Goal: Information Seeking & Learning: Learn about a topic

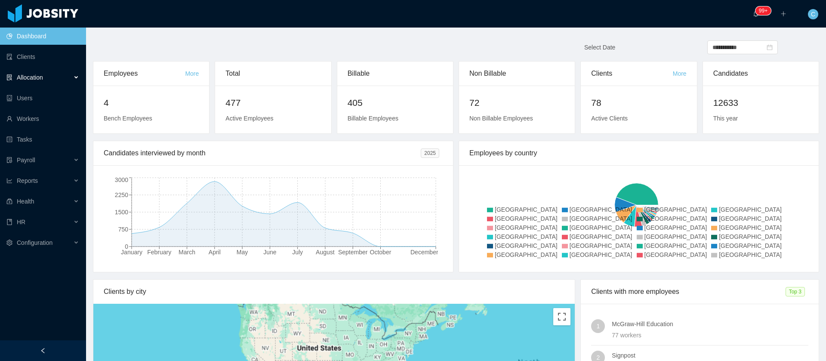
click at [54, 79] on div "Allocation" at bounding box center [43, 77] width 86 height 17
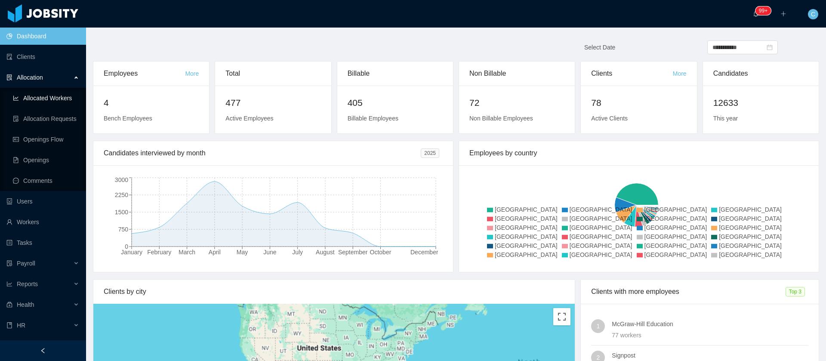
click at [48, 96] on link "Allocated Workers" at bounding box center [46, 97] width 66 height 17
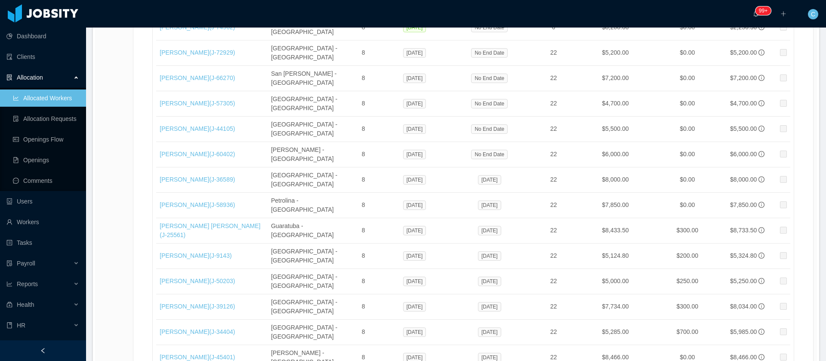
scroll to position [14463, 0]
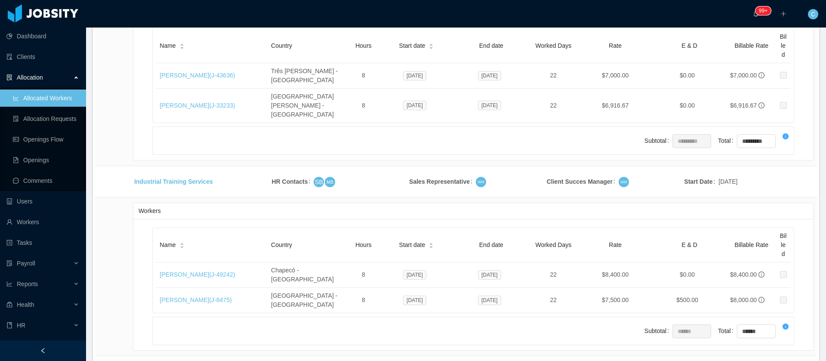
click at [783, 296] on li "500 / page" at bounding box center [784, 297] width 40 height 14
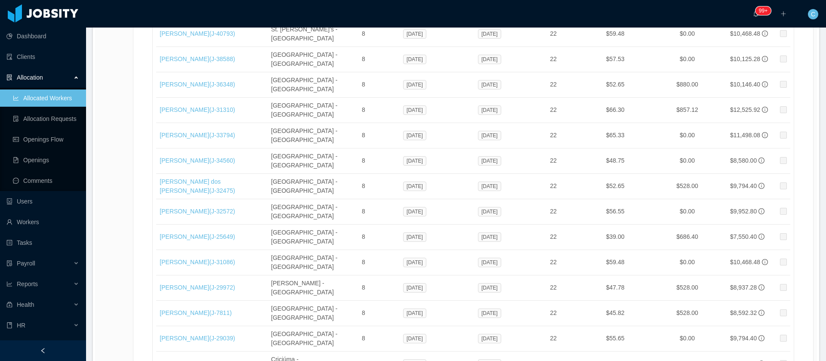
scroll to position [11317, 0]
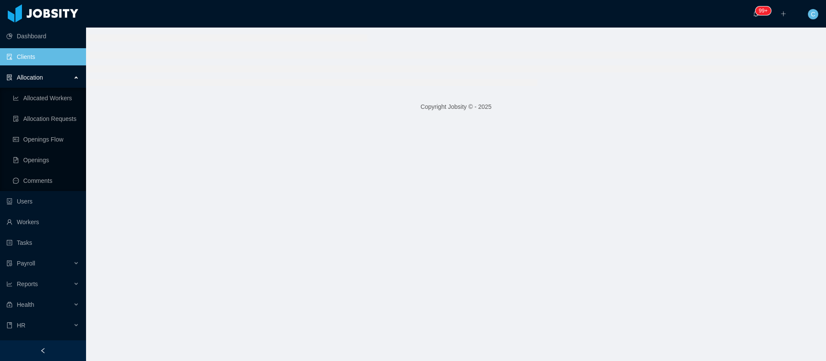
click at [191, 155] on main "Copyright Jobsity © - 2025" at bounding box center [456, 194] width 740 height 333
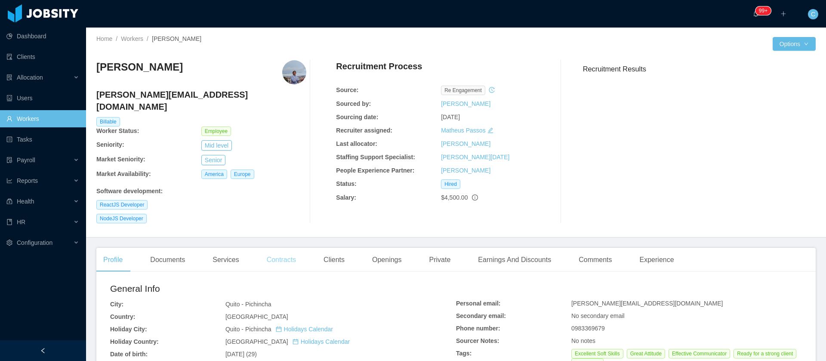
click at [284, 250] on div "Contracts" at bounding box center [281, 260] width 43 height 24
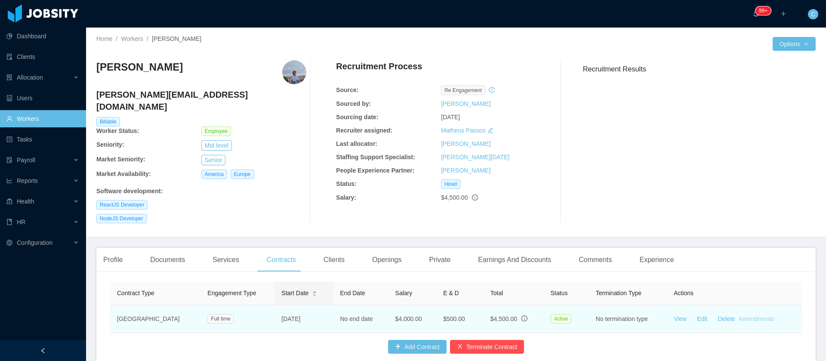
click at [753, 315] on link "Amendments" at bounding box center [756, 318] width 35 height 7
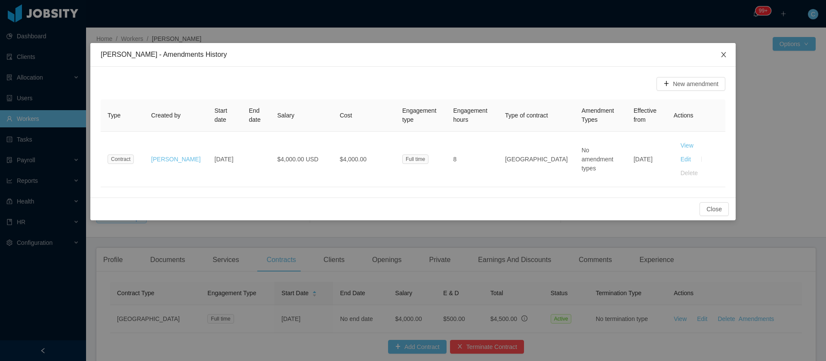
drag, startPoint x: 727, startPoint y: 55, endPoint x: 639, endPoint y: 183, distance: 155.3
click at [729, 55] on span "Close" at bounding box center [724, 55] width 24 height 24
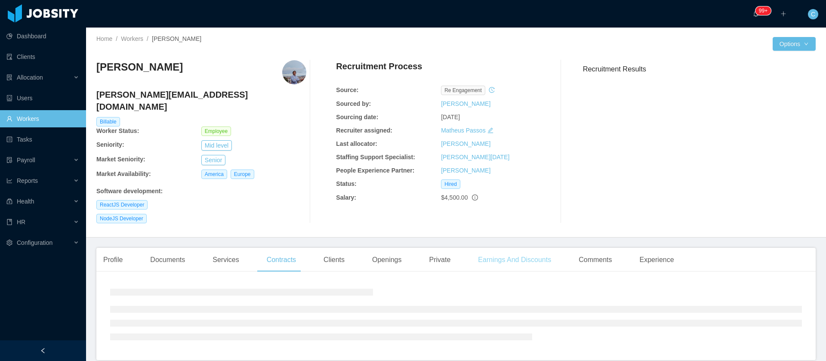
click at [531, 248] on div "Earnings And Discounts" at bounding box center [514, 260] width 87 height 24
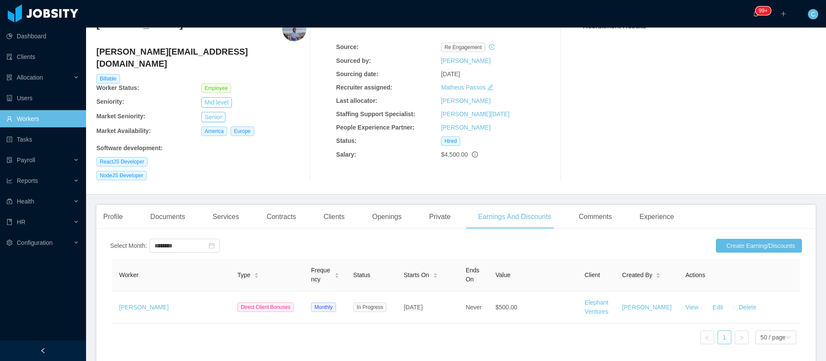
scroll to position [87, 0]
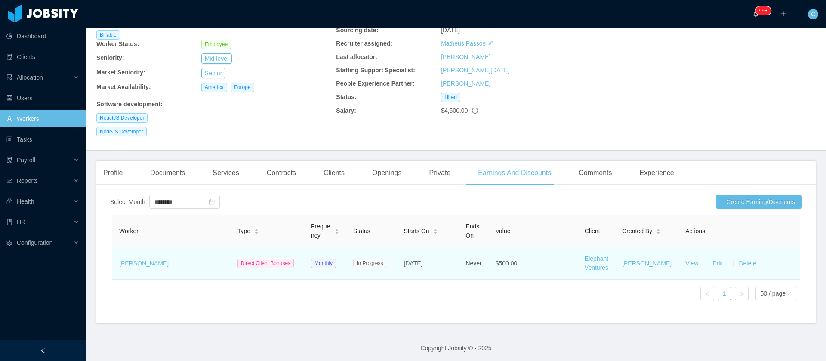
drag, startPoint x: 450, startPoint y: 254, endPoint x: 405, endPoint y: 257, distance: 45.3
click at [405, 257] on td "Aug 19th, 2024" at bounding box center [428, 263] width 62 height 32
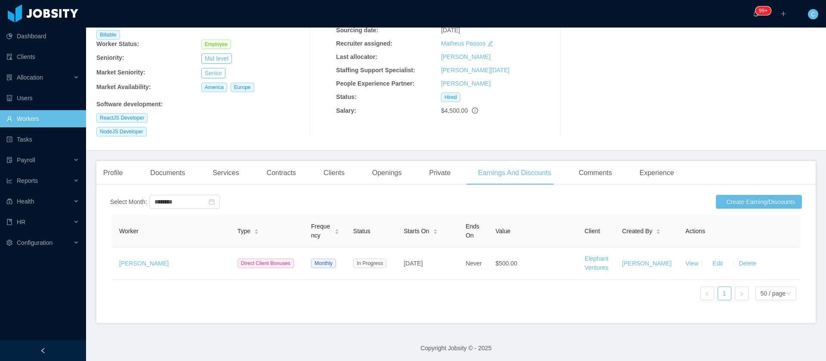
copy span "Aug 19th, 2024"
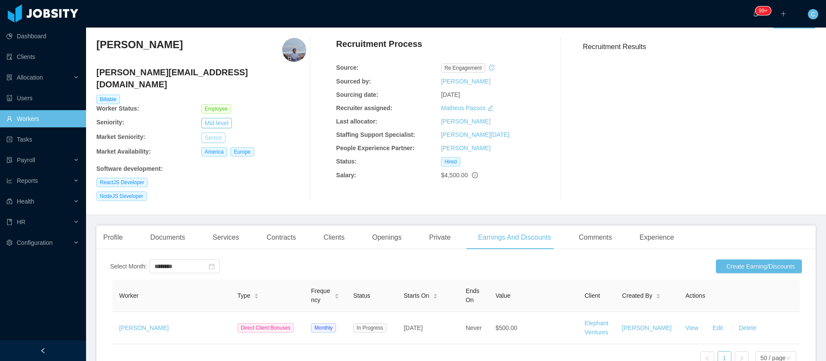
click at [217, 133] on button "Senior" at bounding box center [213, 138] width 24 height 10
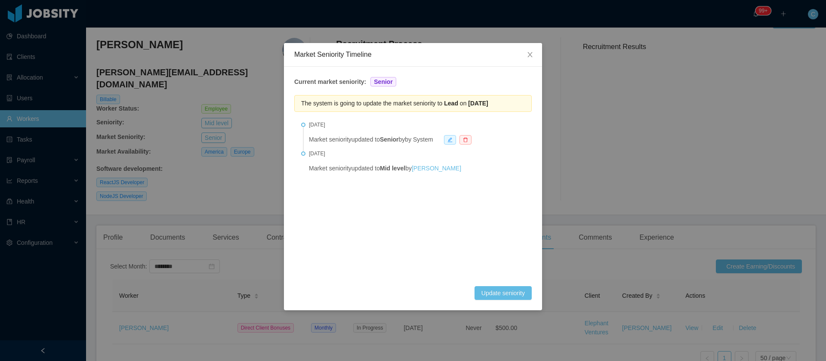
click at [407, 182] on li "May 18th, 2023 Market seniority updated to Mid level by Helena Moellmann" at bounding box center [413, 167] width 224 height 33
drag, startPoint x: 416, startPoint y: 52, endPoint x: 422, endPoint y: 68, distance: 17.6
click at [481, 34] on div "Market Seniority Timeline Current market seniority: Senior The system is going …" at bounding box center [413, 180] width 826 height 361
click at [190, 277] on div "Market Seniority Timeline Current market seniority: Senior The system is going …" at bounding box center [413, 180] width 826 height 361
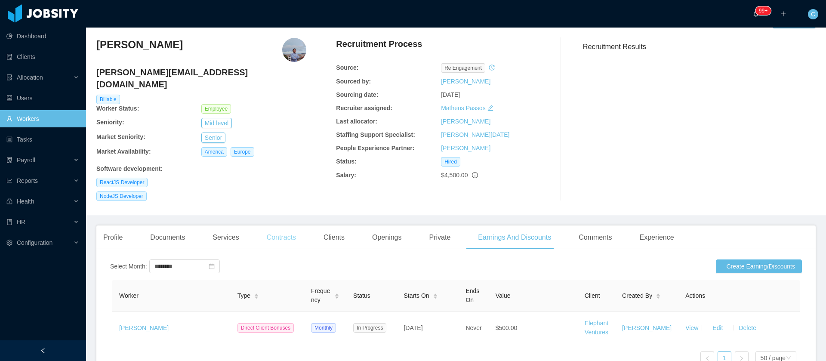
click at [289, 225] on div "Contracts" at bounding box center [281, 237] width 43 height 24
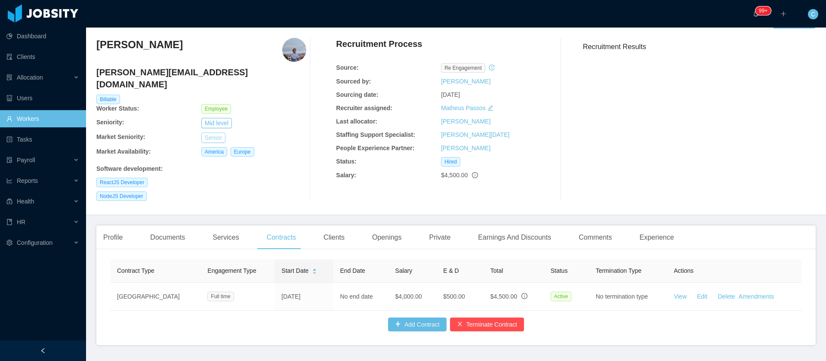
click at [211, 133] on button "Senior" at bounding box center [213, 138] width 24 height 10
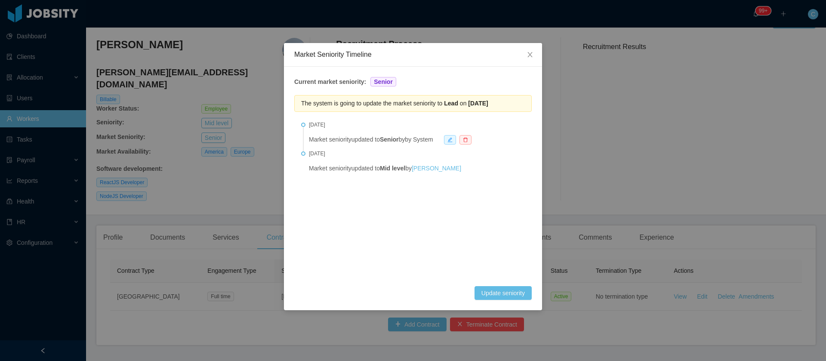
drag, startPoint x: 530, startPoint y: 102, endPoint x: 446, endPoint y: 105, distance: 84.4
click at [446, 105] on div "The system is going to update the market seniority to Lead on Nov 18th, 2025" at bounding box center [412, 103] width 237 height 17
copy span "Lead on Nov 18th, 2025"
